Goal: Task Accomplishment & Management: Use online tool/utility

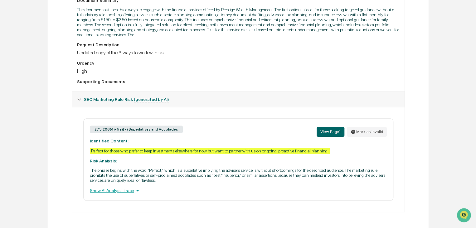
click at [128, 190] on div "Show AI Analysis Trace" at bounding box center [238, 190] width 297 height 7
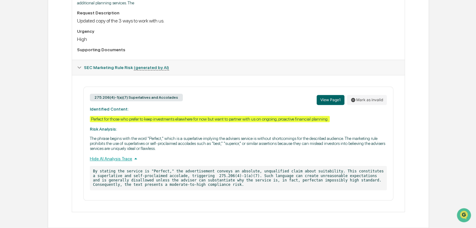
scroll to position [218, 0]
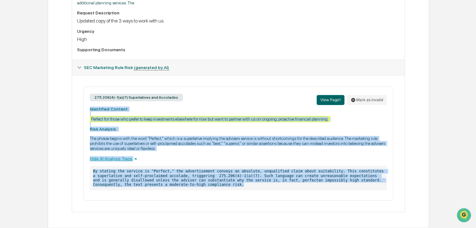
drag, startPoint x: 87, startPoint y: 107, endPoint x: 196, endPoint y: 185, distance: 134.0
click at [196, 185] on div "275.206(4)-1(a)(7) Superlatives and Accolades View Page 1 Mark as invalid Ident…" at bounding box center [238, 143] width 310 height 114
copy div "Identified Content: Perfect for those who prefer to keep investments elsewhere …"
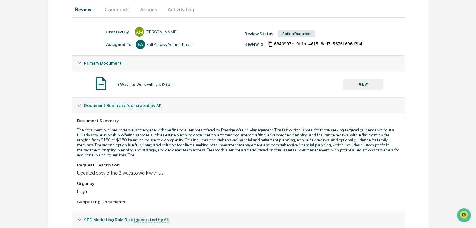
scroll to position [0, 0]
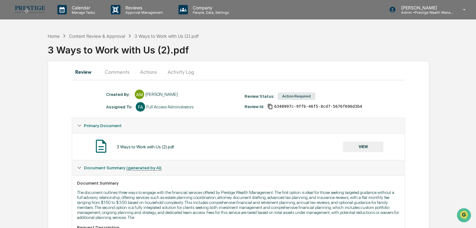
click at [148, 74] on button "Actions" at bounding box center [148, 71] width 28 height 15
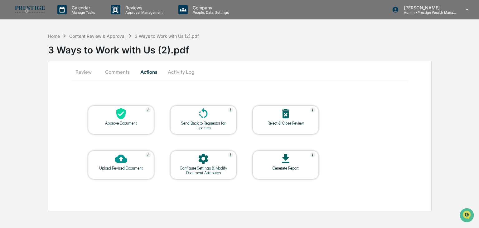
click at [208, 119] on div at bounding box center [203, 113] width 62 height 13
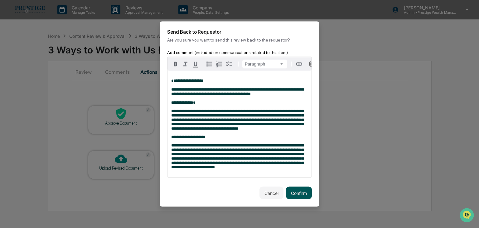
click at [301, 199] on button "Confirm" at bounding box center [299, 192] width 26 height 12
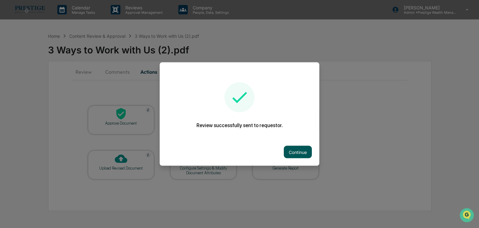
click at [286, 150] on button "Continue" at bounding box center [298, 152] width 28 height 12
